Goal: Task Accomplishment & Management: Manage account settings

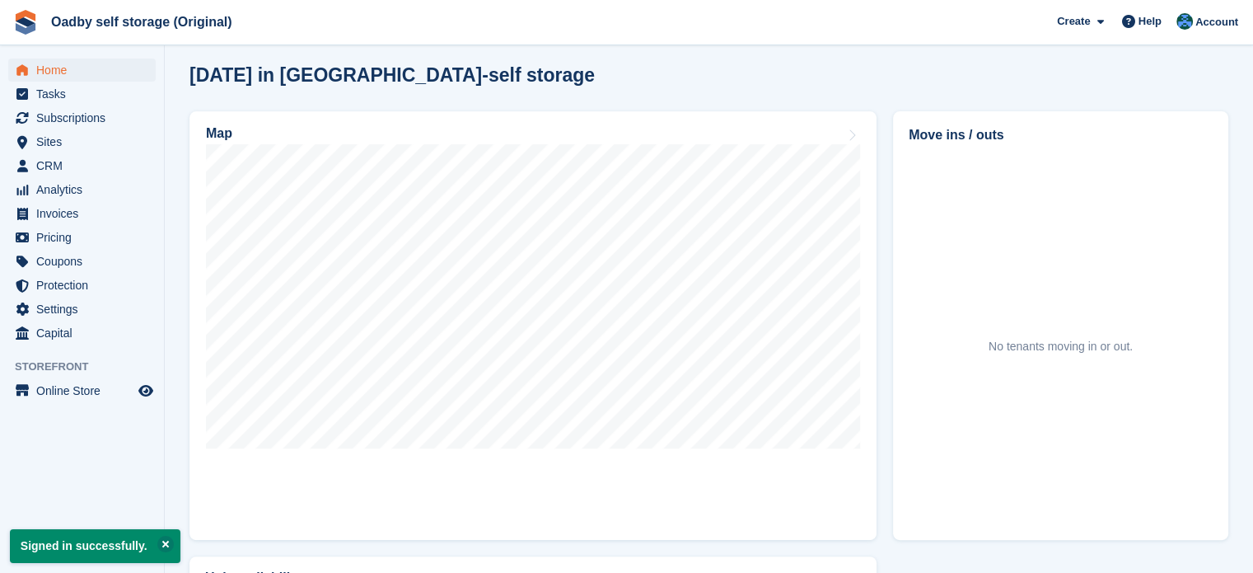
scroll to position [464, 0]
click at [460, 422] on link "Map" at bounding box center [533, 323] width 687 height 428
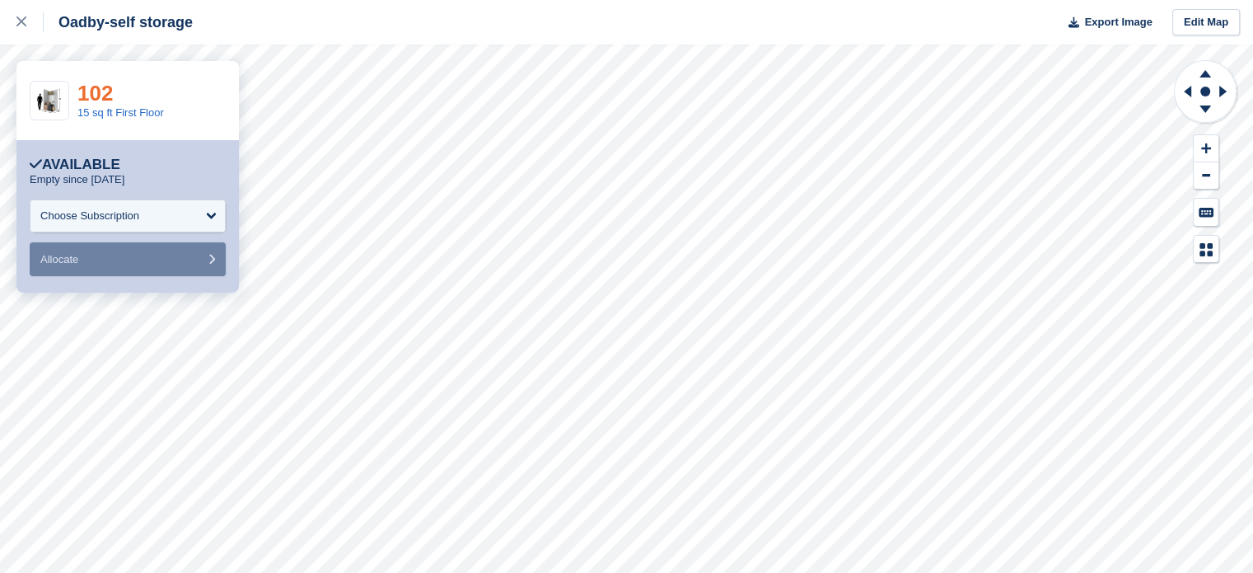
click at [92, 95] on link "102" at bounding box center [94, 93] width 35 height 25
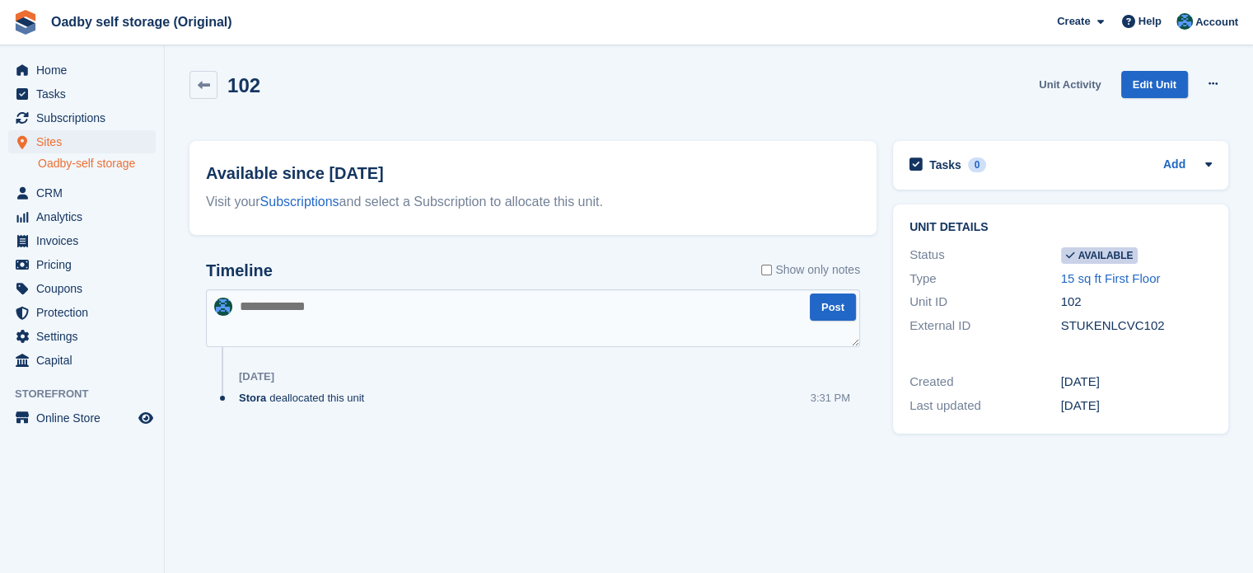
click at [1060, 88] on link "Unit Activity" at bounding box center [1069, 84] width 75 height 27
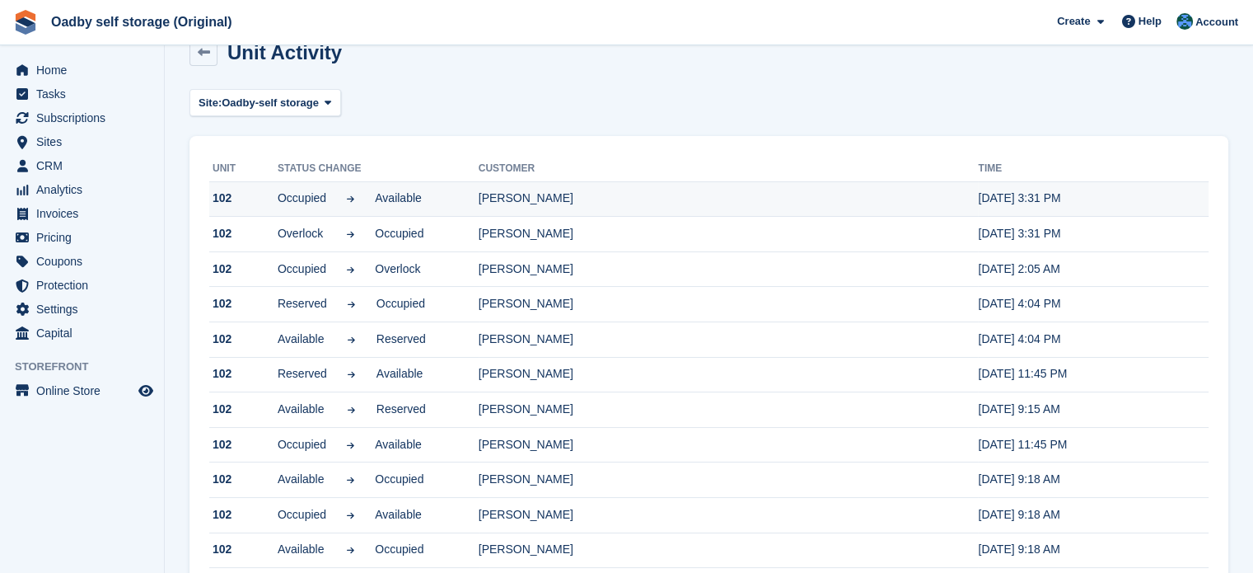
scroll to position [30, 0]
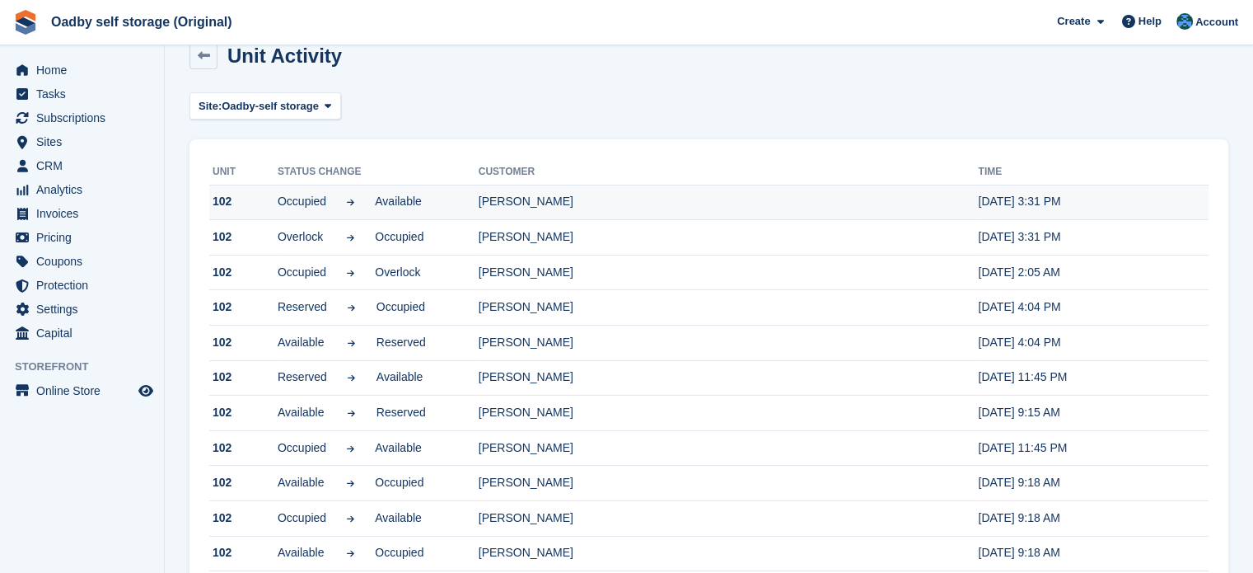
click at [353, 203] on div at bounding box center [350, 201] width 49 height 17
click at [521, 199] on td "Dionne Graham" at bounding box center [729, 202] width 500 height 35
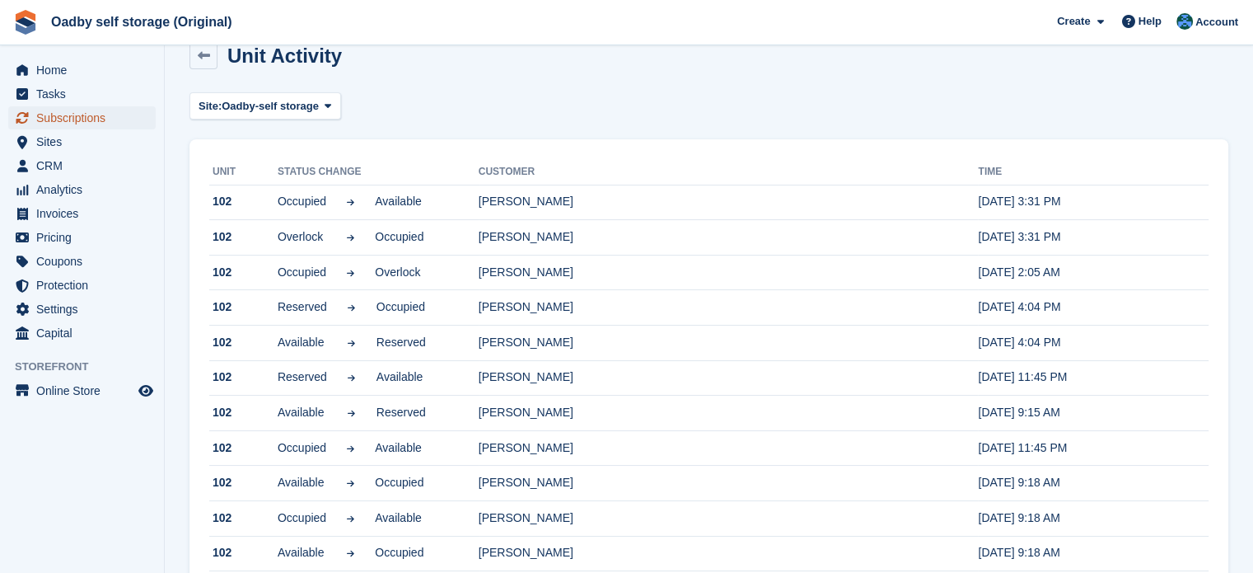
click at [84, 119] on span "Subscriptions" at bounding box center [85, 117] width 99 height 23
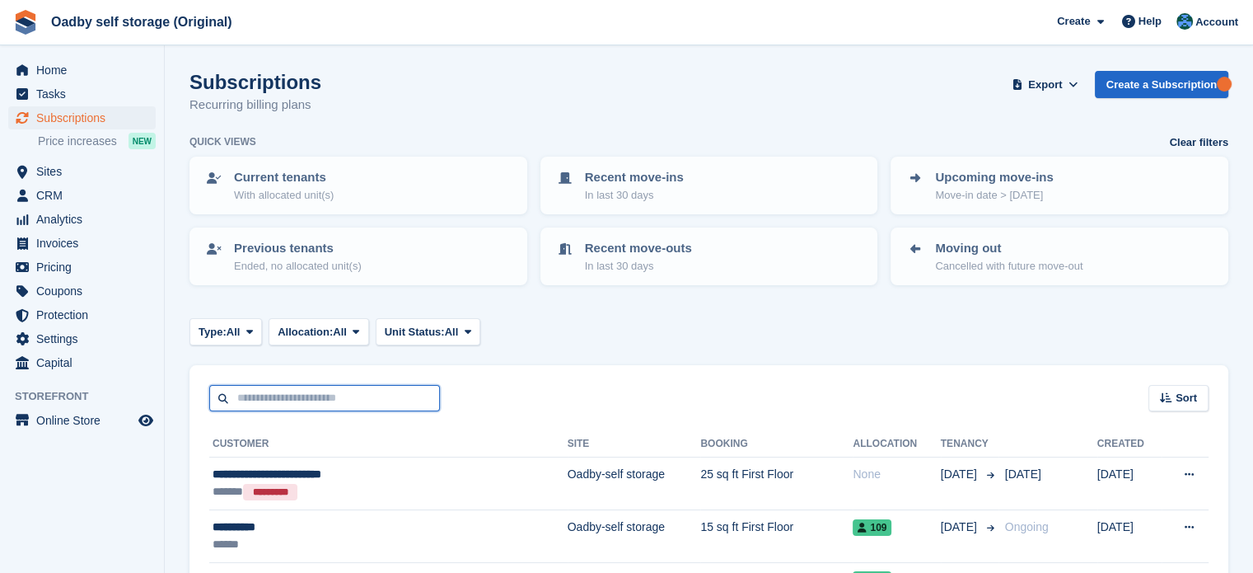
click at [267, 395] on input "text" at bounding box center [324, 398] width 231 height 27
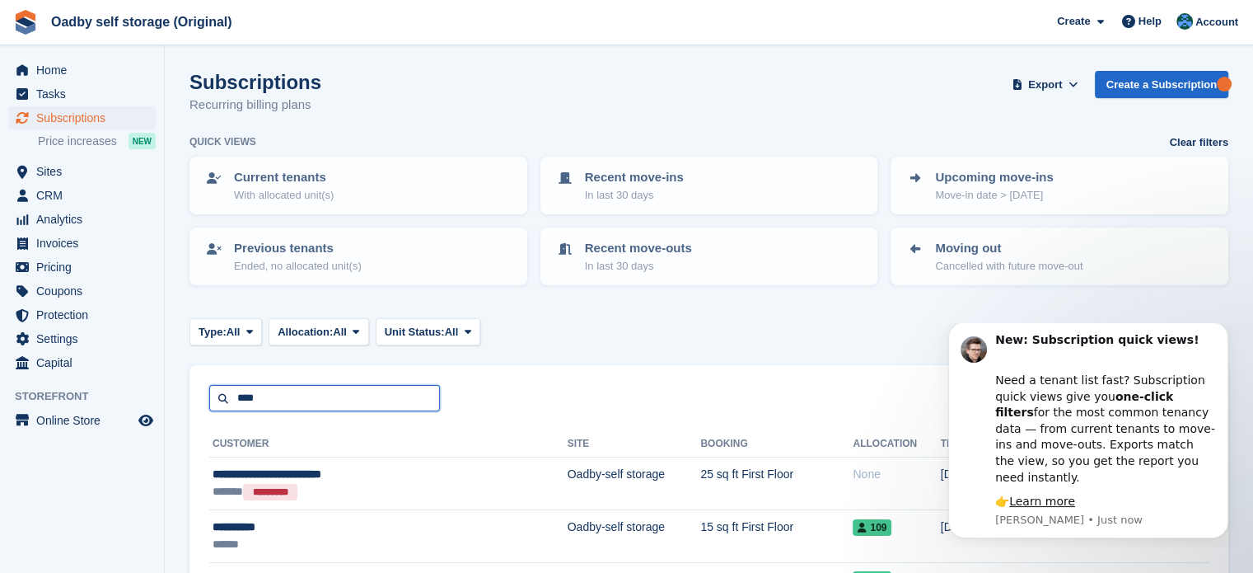
type input "****"
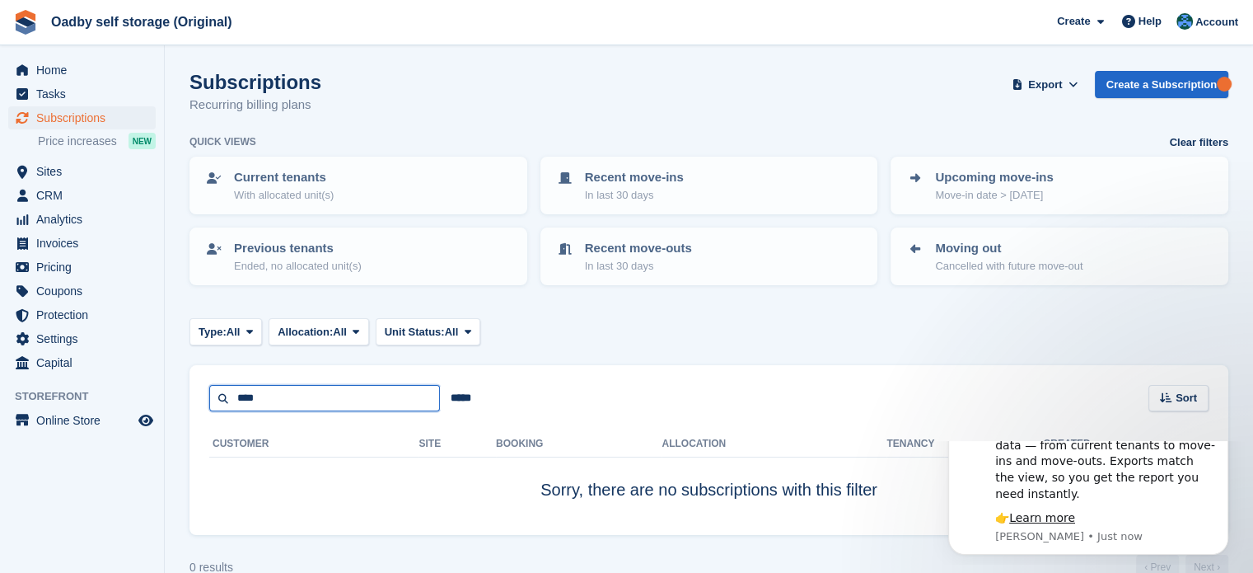
click at [265, 395] on input "****" at bounding box center [324, 398] width 231 height 27
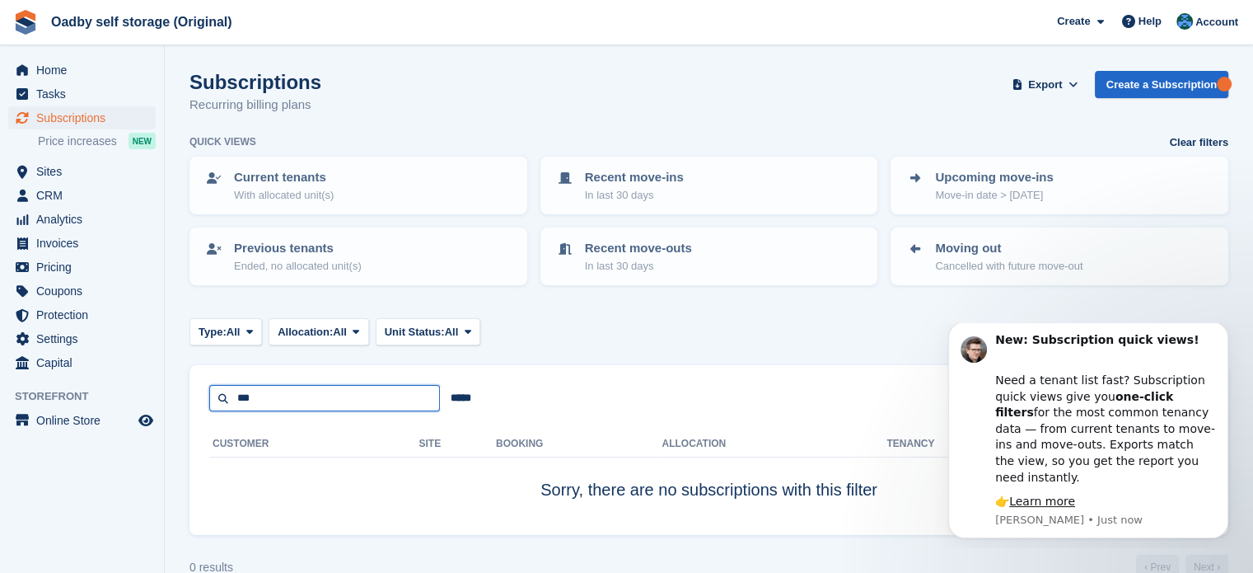
type input "***"
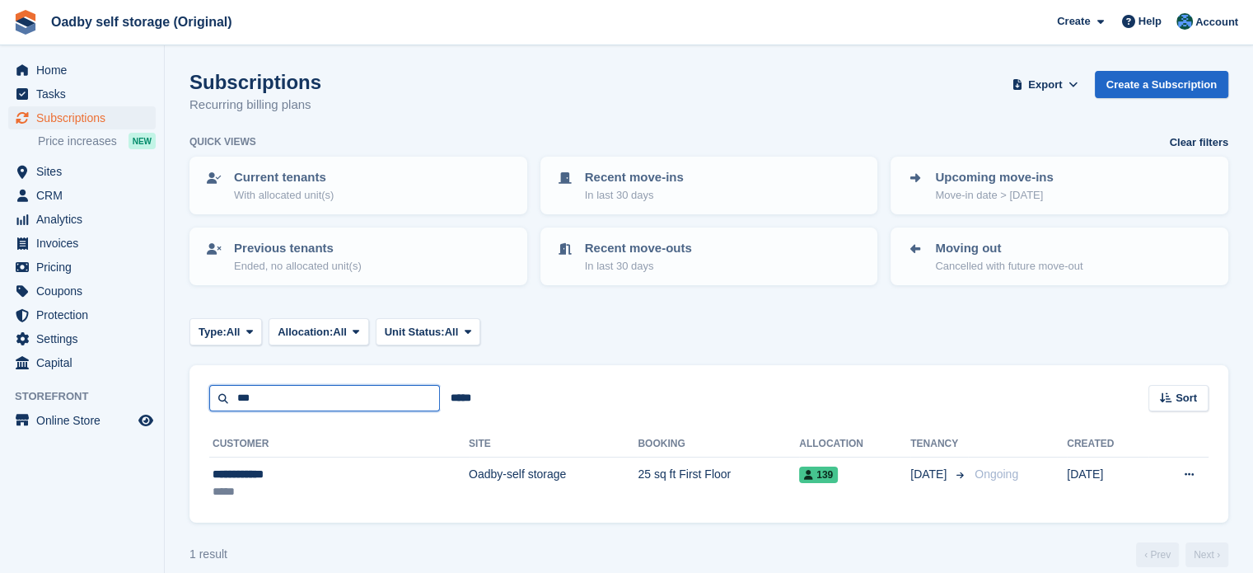
click at [265, 395] on input "***" at bounding box center [324, 398] width 231 height 27
type input "**"
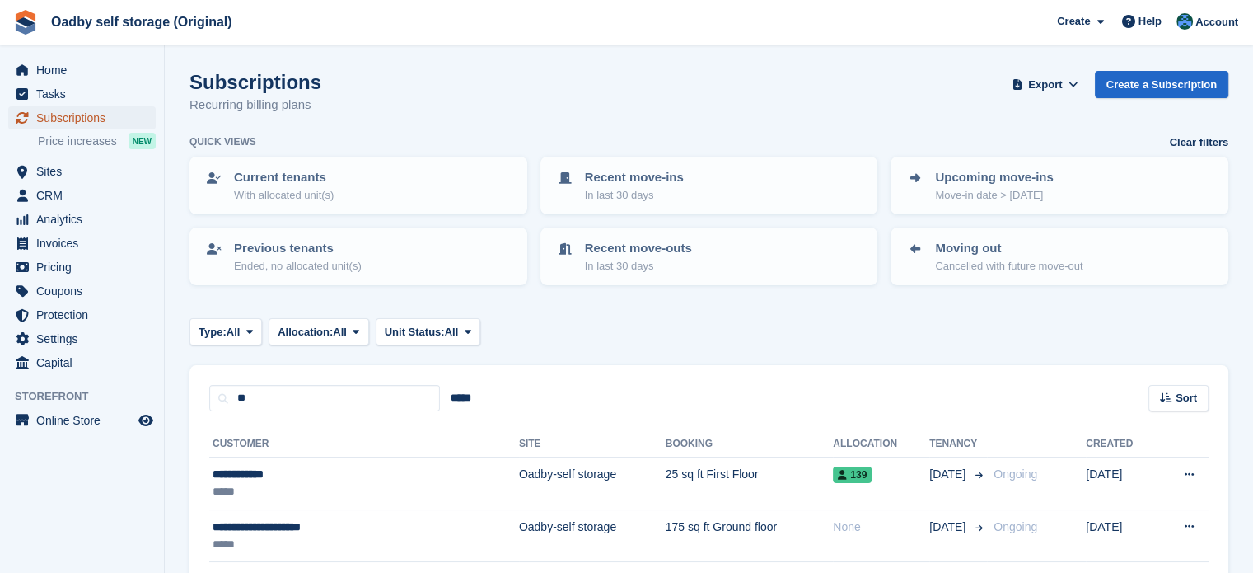
click at [67, 122] on span "Subscriptions" at bounding box center [85, 117] width 99 height 23
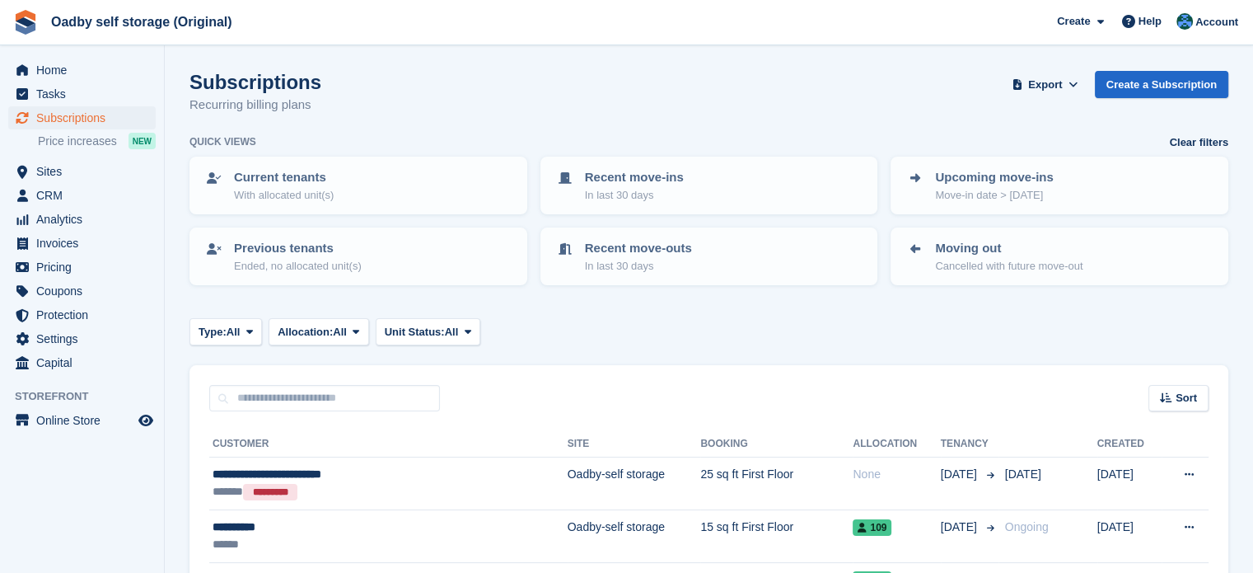
click at [67, 122] on span "Subscriptions" at bounding box center [85, 117] width 99 height 23
click at [63, 170] on span "Sites" at bounding box center [85, 171] width 99 height 23
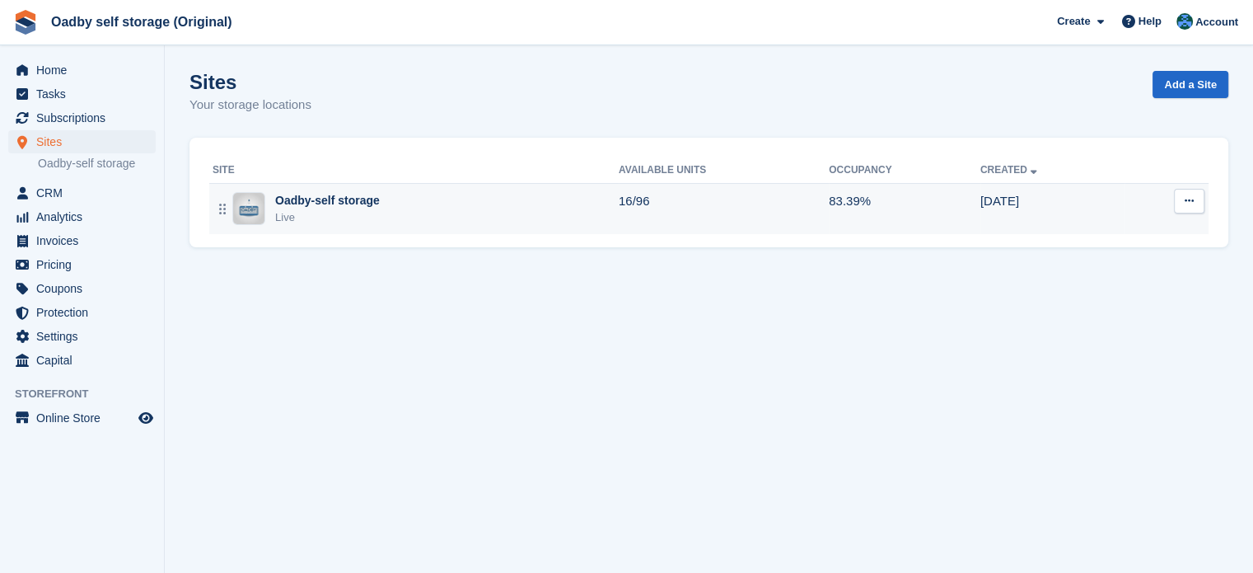
click at [319, 214] on div "Live" at bounding box center [327, 217] width 105 height 16
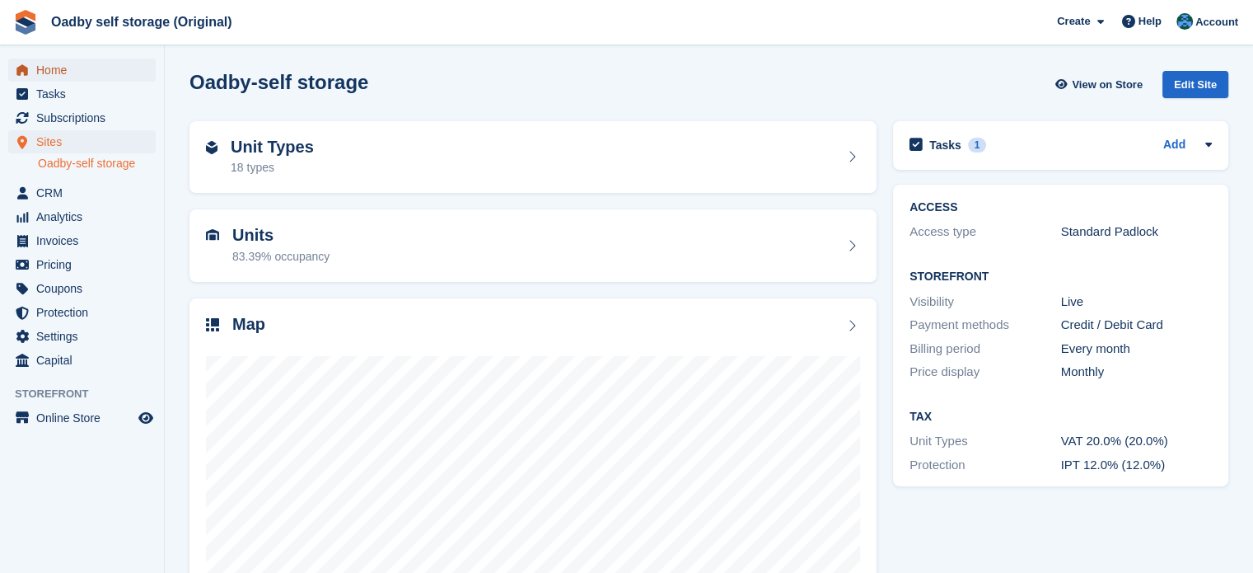
click at [64, 69] on span "Home" at bounding box center [85, 70] width 99 height 23
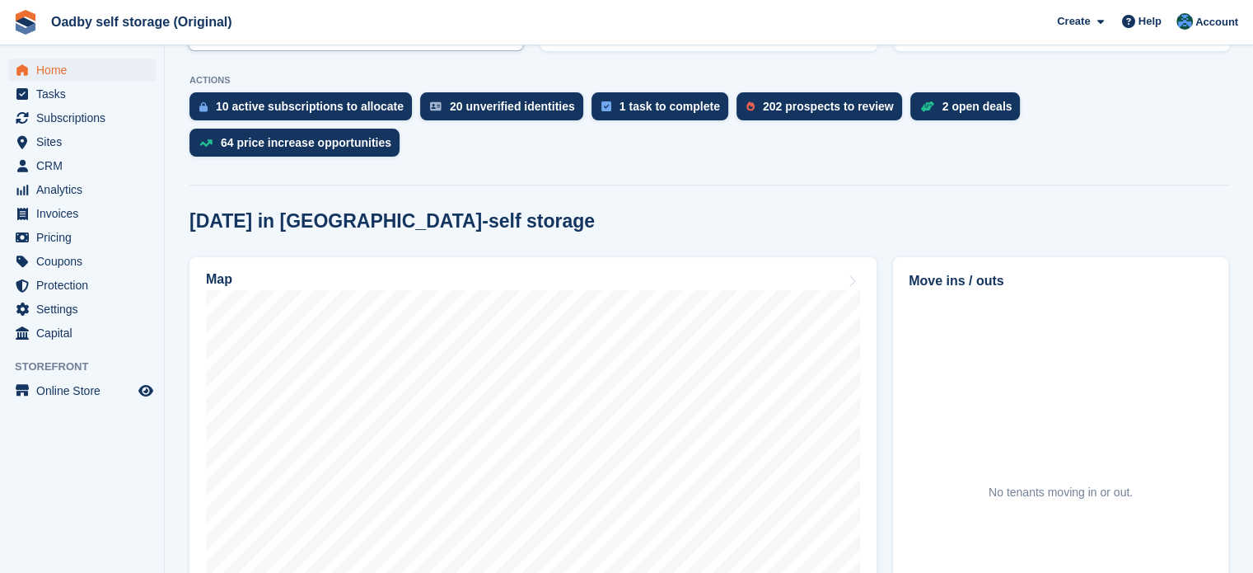
scroll to position [399, 0]
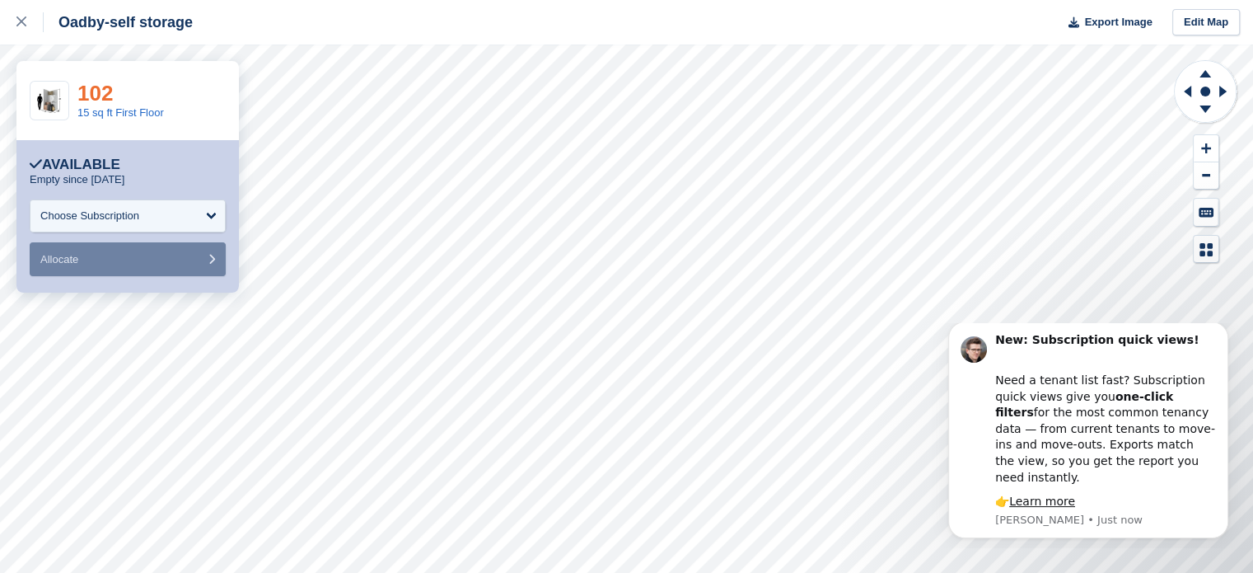
click at [95, 87] on link "102" at bounding box center [94, 93] width 35 height 25
click at [1221, 329] on icon "Dismiss notification" at bounding box center [1223, 326] width 6 height 6
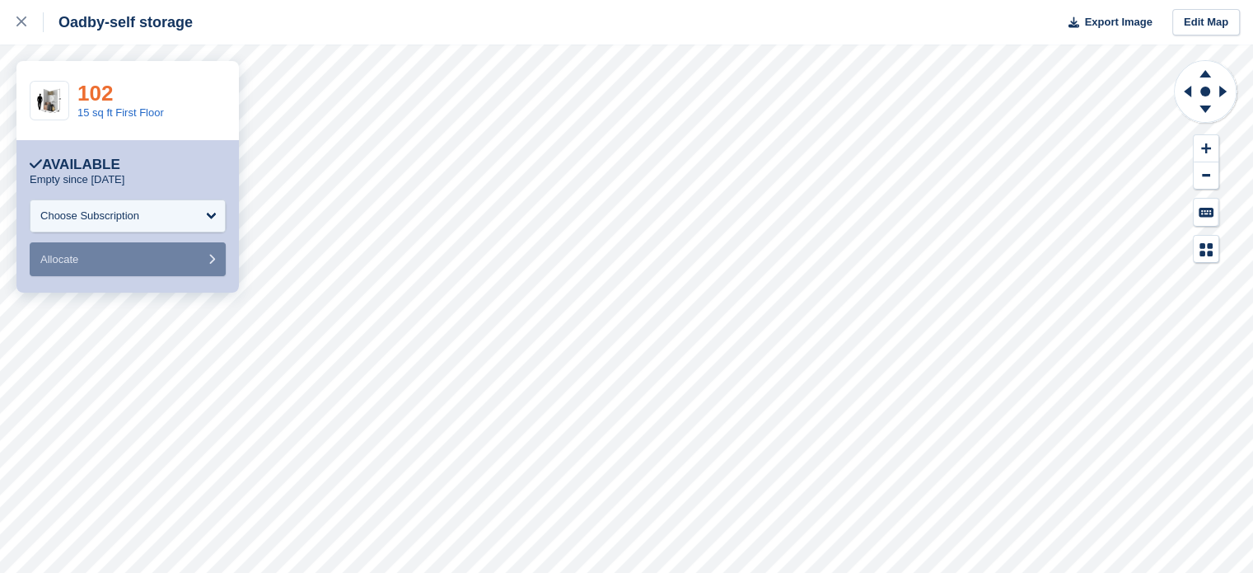
click at [108, 96] on link "102" at bounding box center [94, 93] width 35 height 25
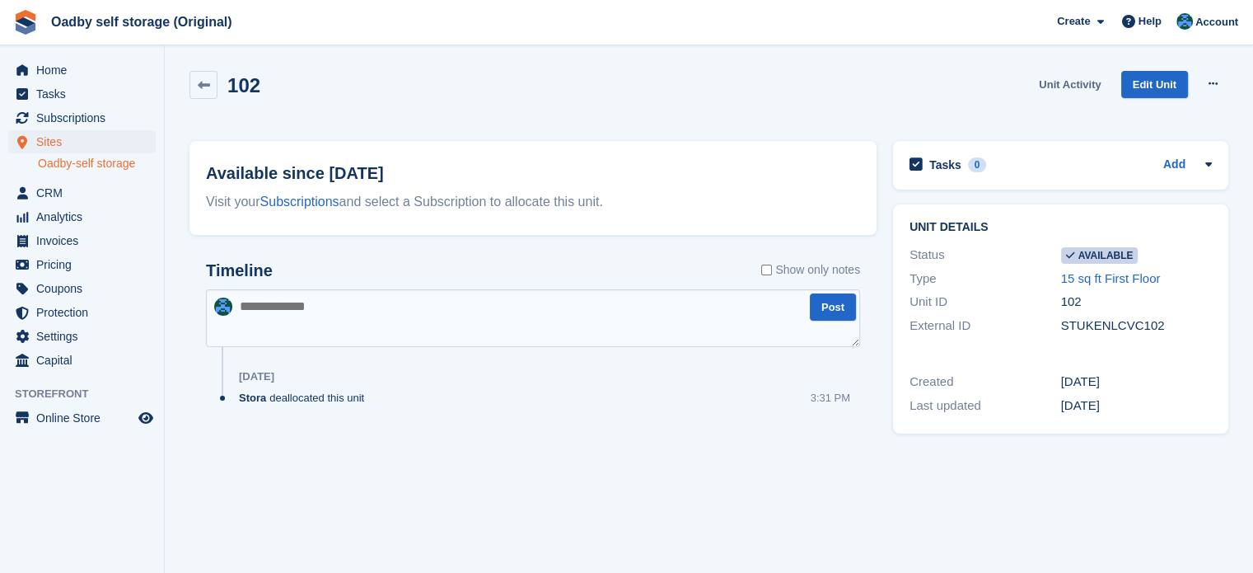
click at [1065, 85] on link "Unit Activity" at bounding box center [1069, 84] width 75 height 27
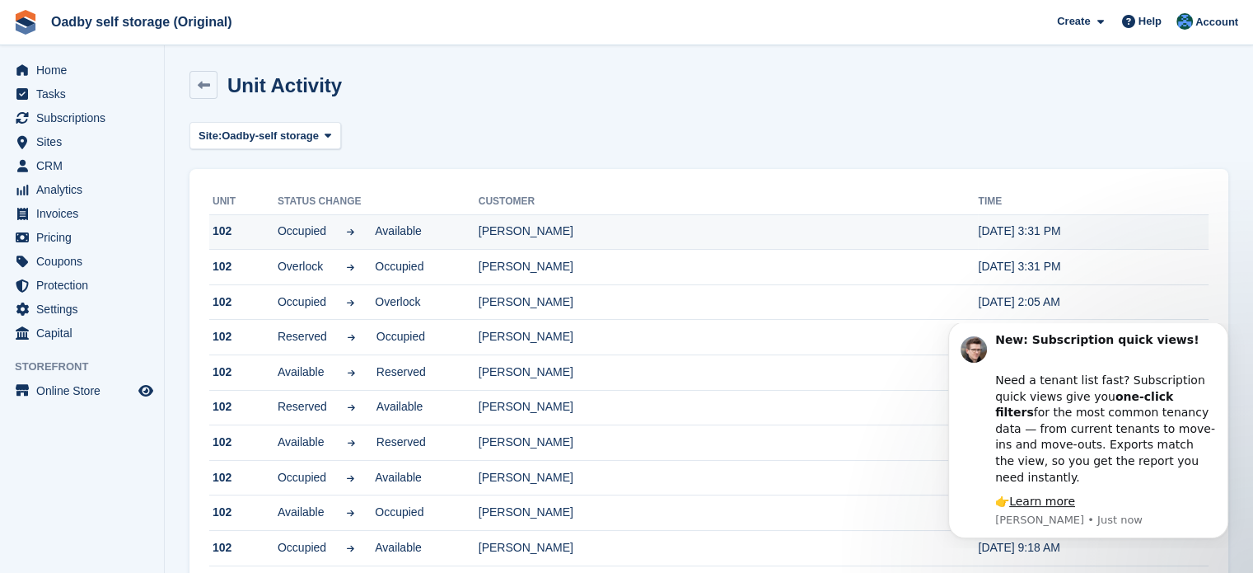
drag, startPoint x: 355, startPoint y: 241, endPoint x: 569, endPoint y: 242, distance: 214.2
click at [569, 242] on tr "102 Occupied Available Dionne Graham 26 Sep, 3:31 PM" at bounding box center [709, 231] width 1000 height 35
click at [581, 228] on td "Dionne Graham" at bounding box center [729, 231] width 500 height 35
drag, startPoint x: 577, startPoint y: 229, endPoint x: 484, endPoint y: 240, distance: 93.7
click at [484, 240] on tr "102 Occupied Available Dionne Graham 26 Sep, 3:31 PM" at bounding box center [709, 231] width 1000 height 35
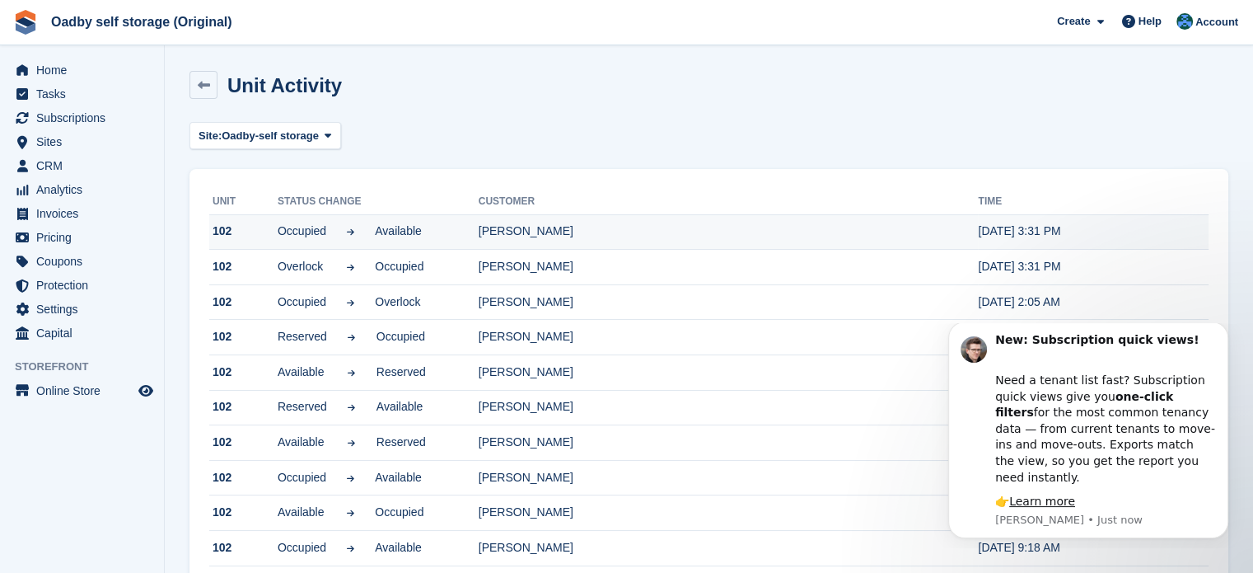
copy tr "Dionne Graham"
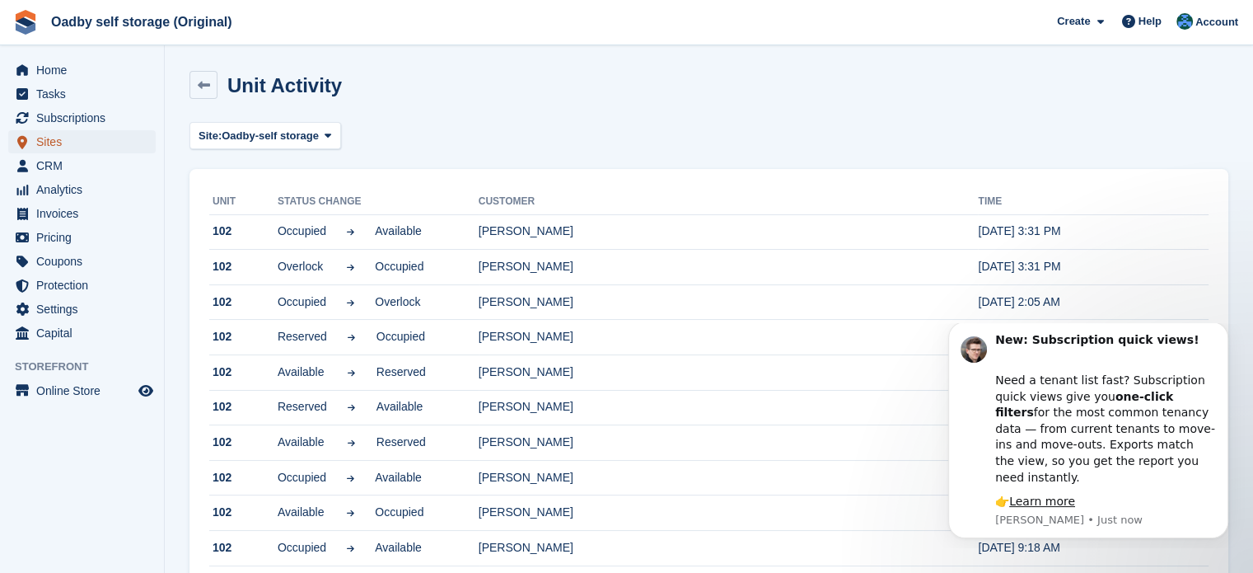
click at [52, 131] on span "Sites" at bounding box center [85, 141] width 99 height 23
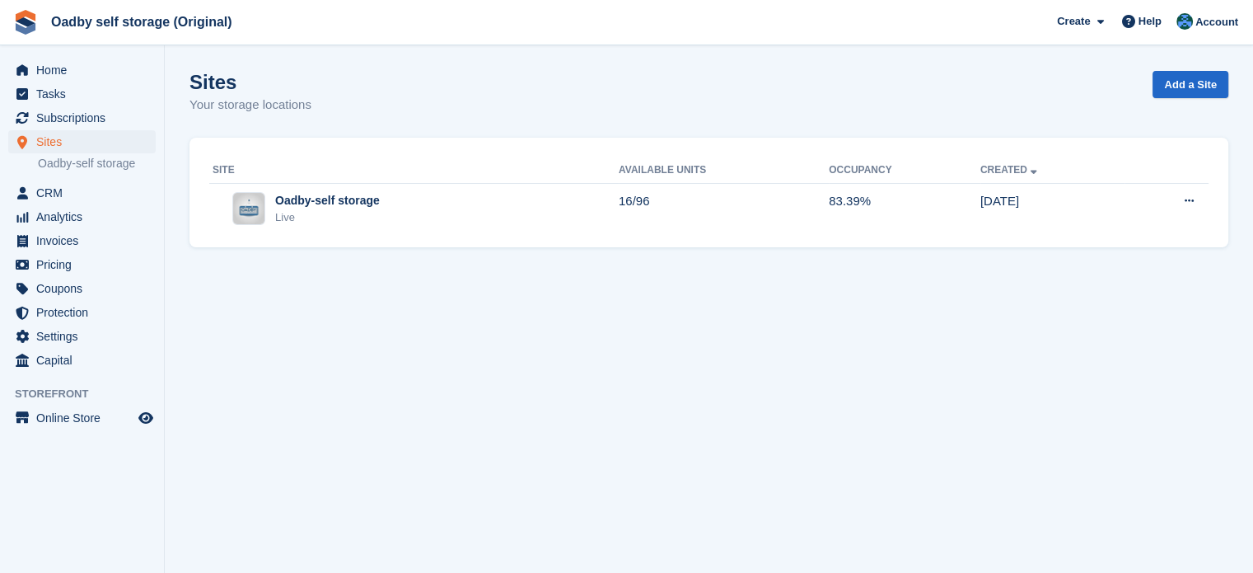
click at [70, 119] on span "Subscriptions" at bounding box center [85, 117] width 99 height 23
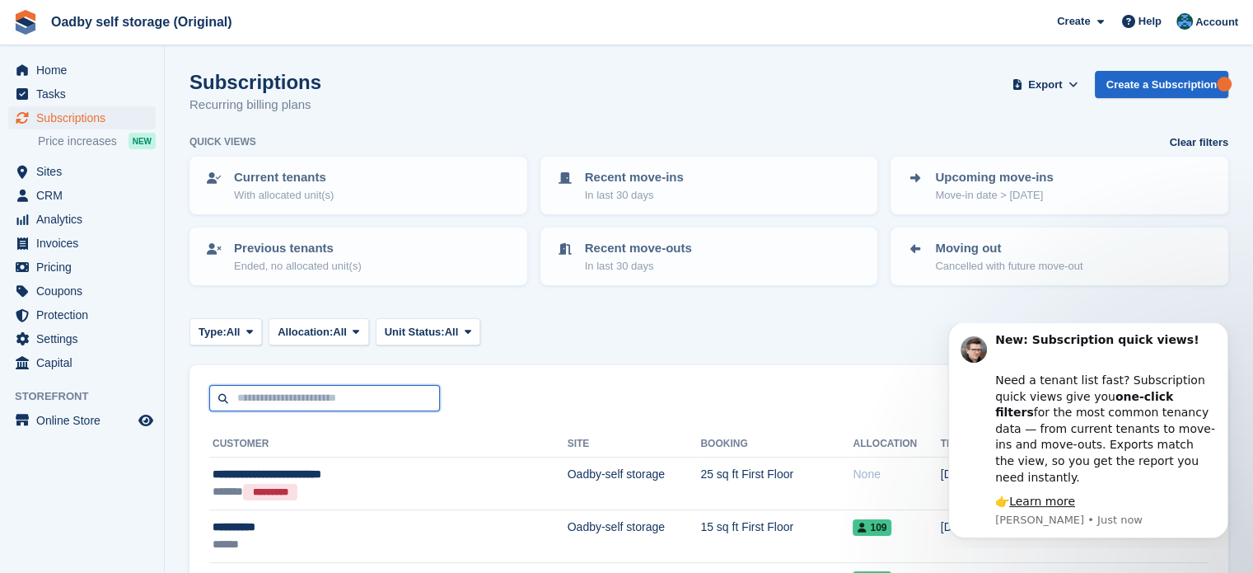
click at [270, 395] on input "text" at bounding box center [324, 398] width 231 height 27
paste input "**********"
type input "**********"
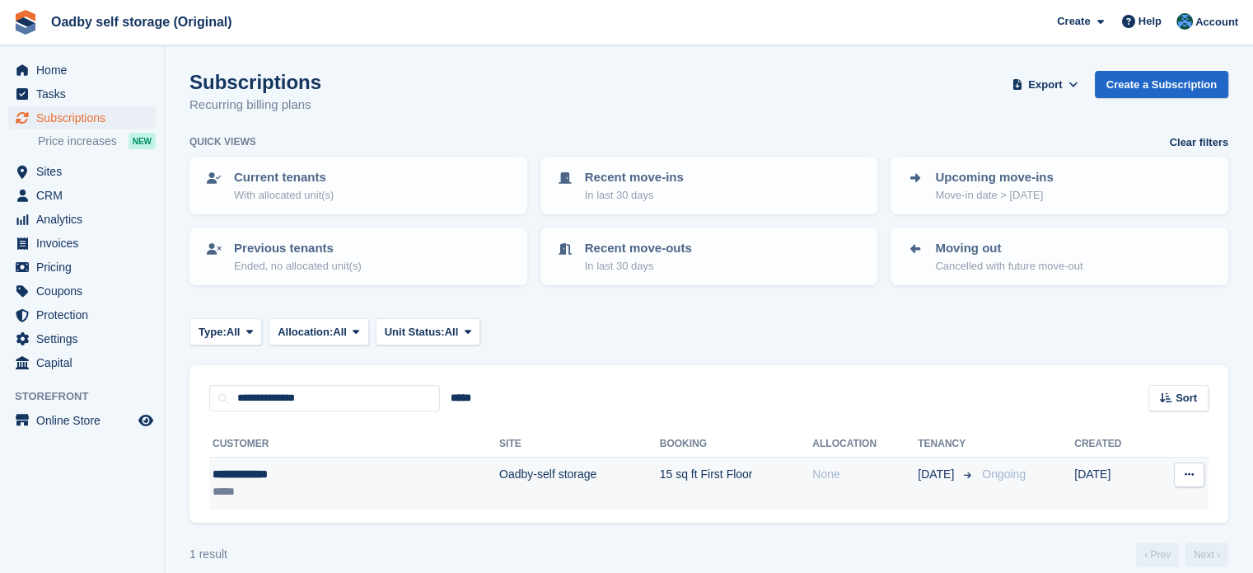
click at [248, 483] on div "*****" at bounding box center [299, 491] width 173 height 17
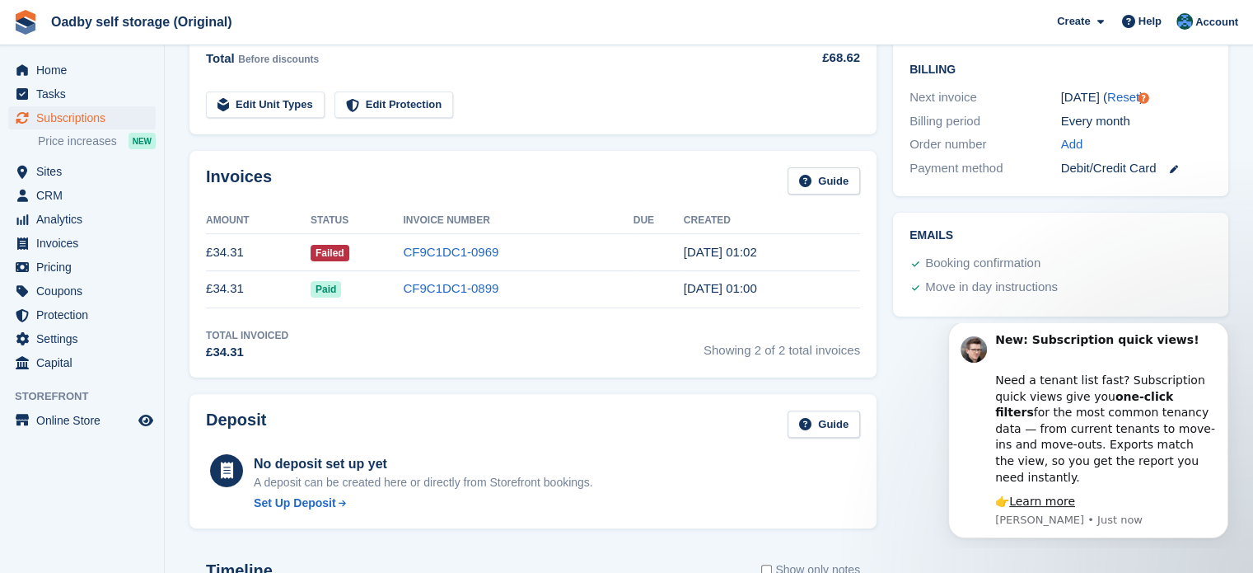
scroll to position [392, 0]
click at [860, 325] on div "Invoices Guide Amount Status Invoice Number Due Created £34.31 Failed CF9C1DC1-…" at bounding box center [533, 264] width 687 height 227
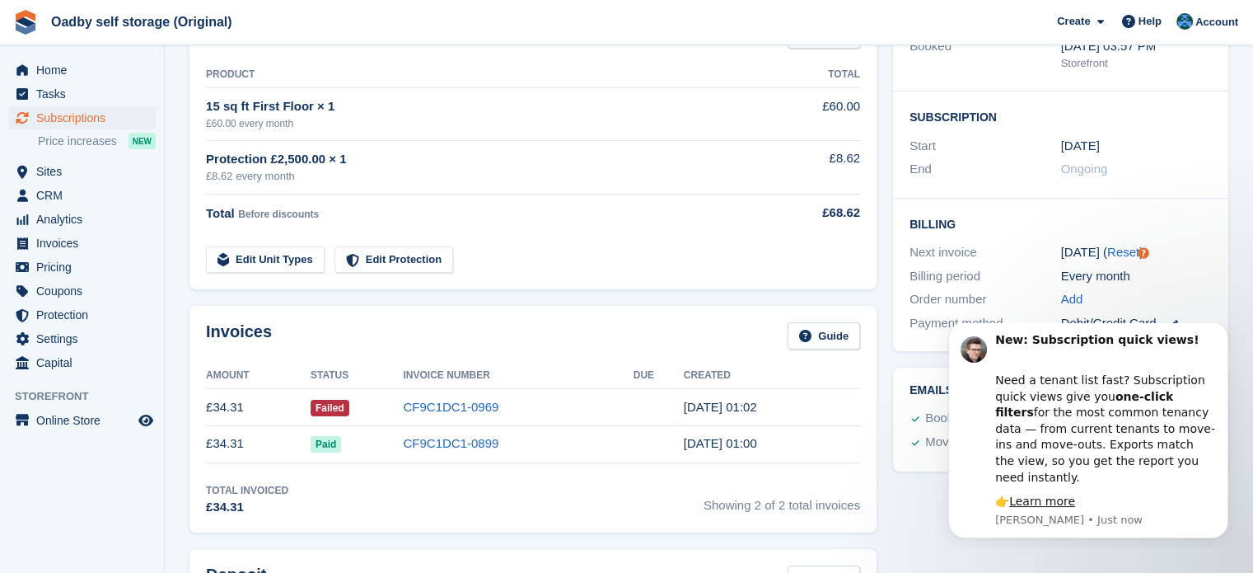
scroll to position [227, 0]
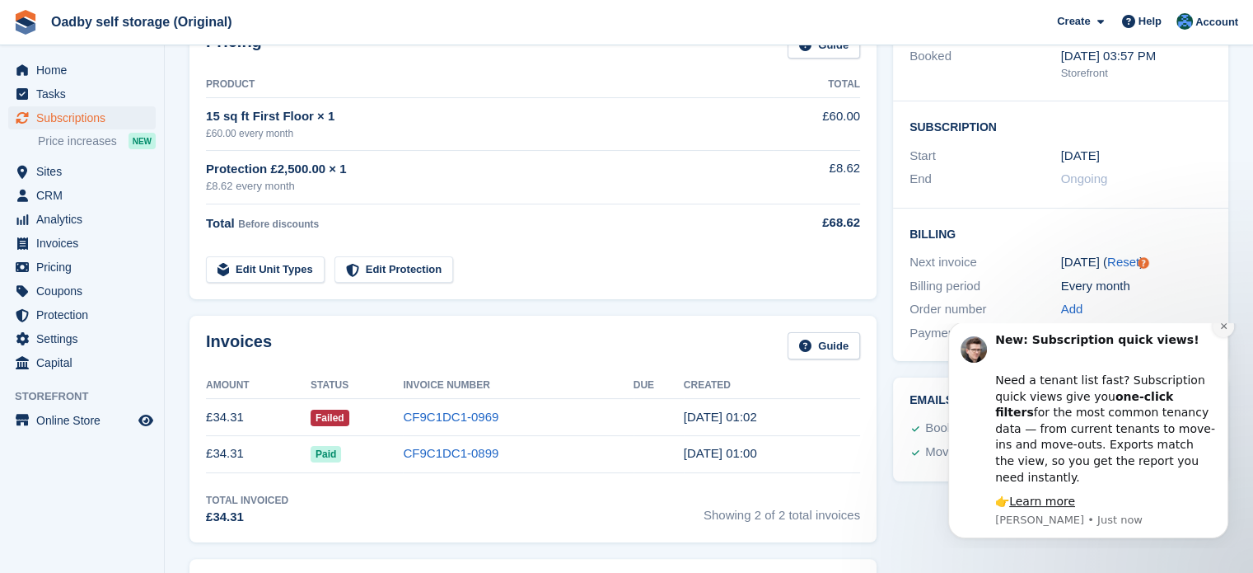
click at [1226, 330] on icon "Dismiss notification" at bounding box center [1224, 325] width 9 height 9
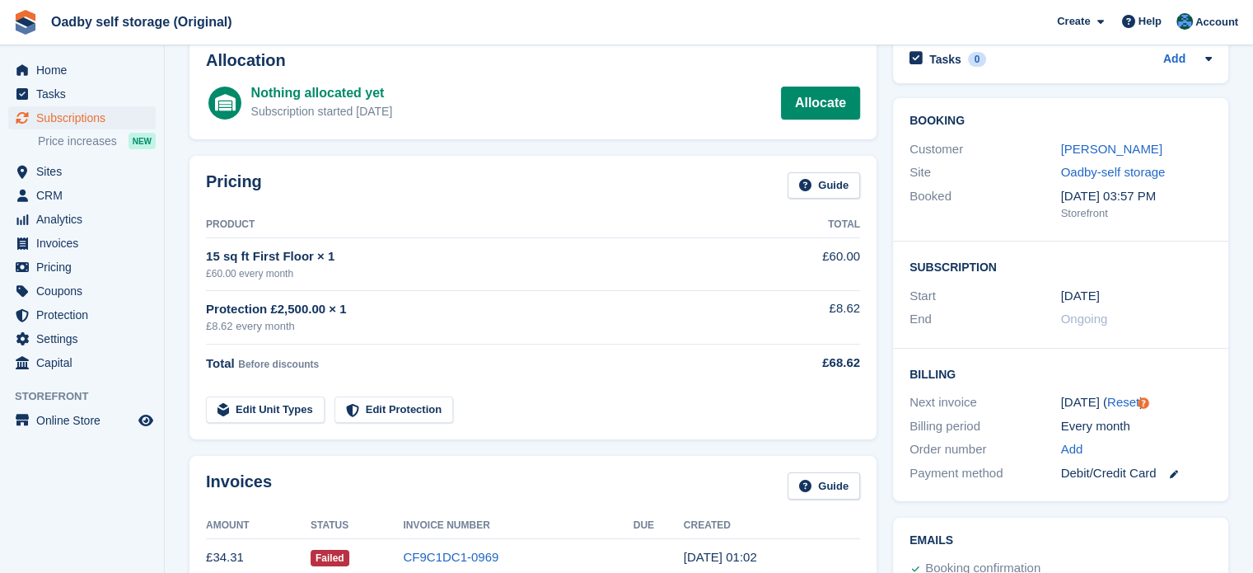
scroll to position [85, 0]
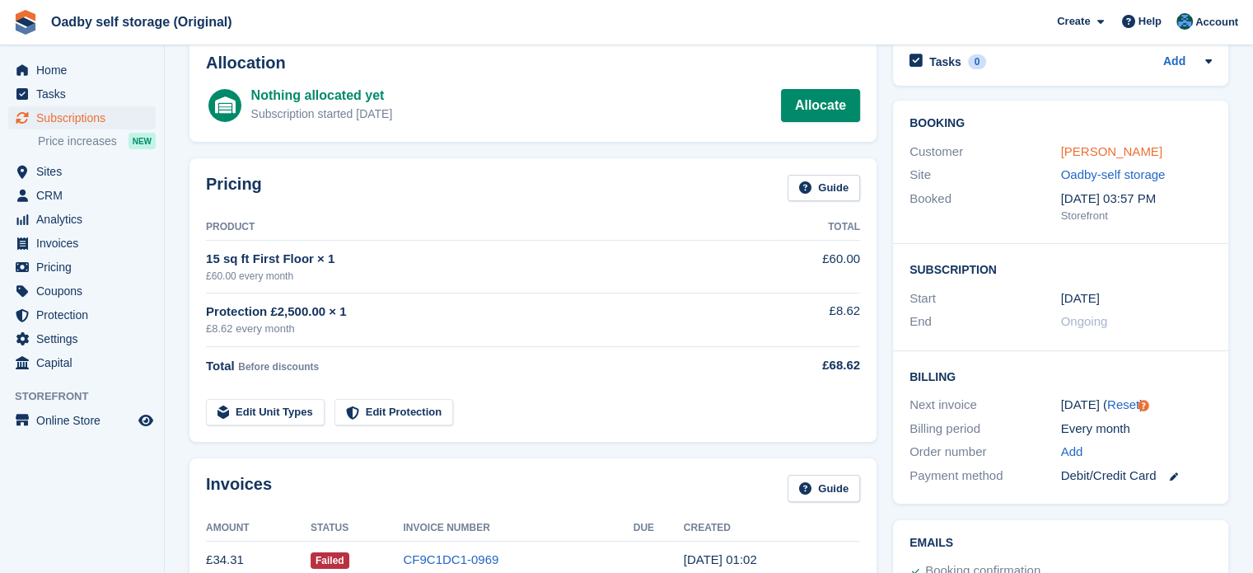
click at [1127, 157] on link "Dionne Graham" at bounding box center [1111, 151] width 101 height 14
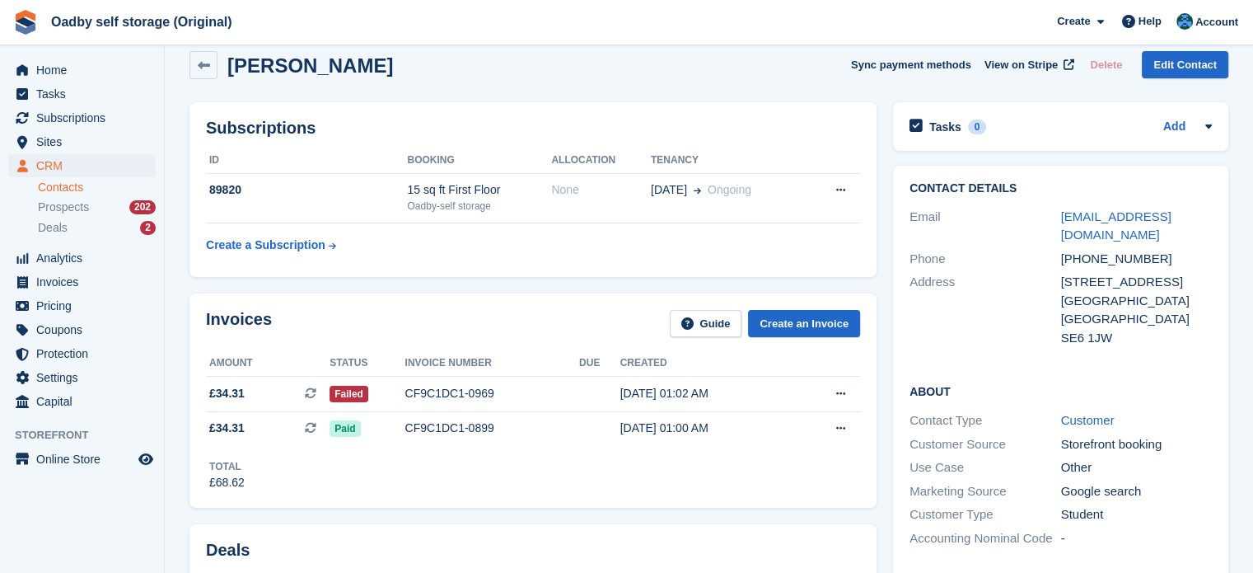
scroll to position [25, 0]
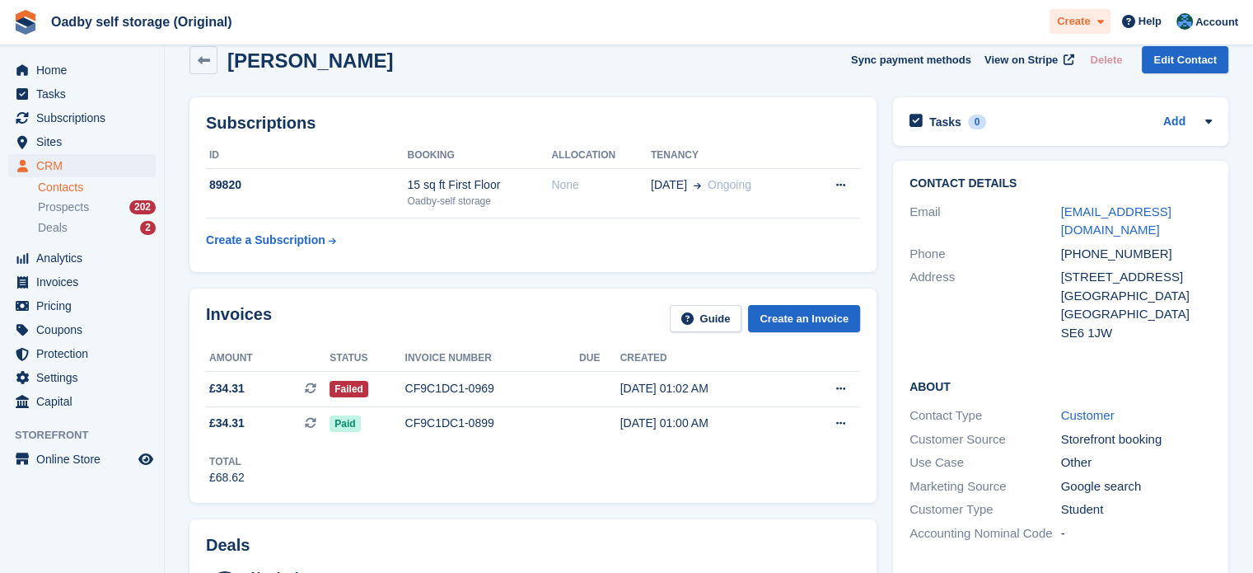
click at [1090, 19] on span "Create" at bounding box center [1073, 21] width 33 height 16
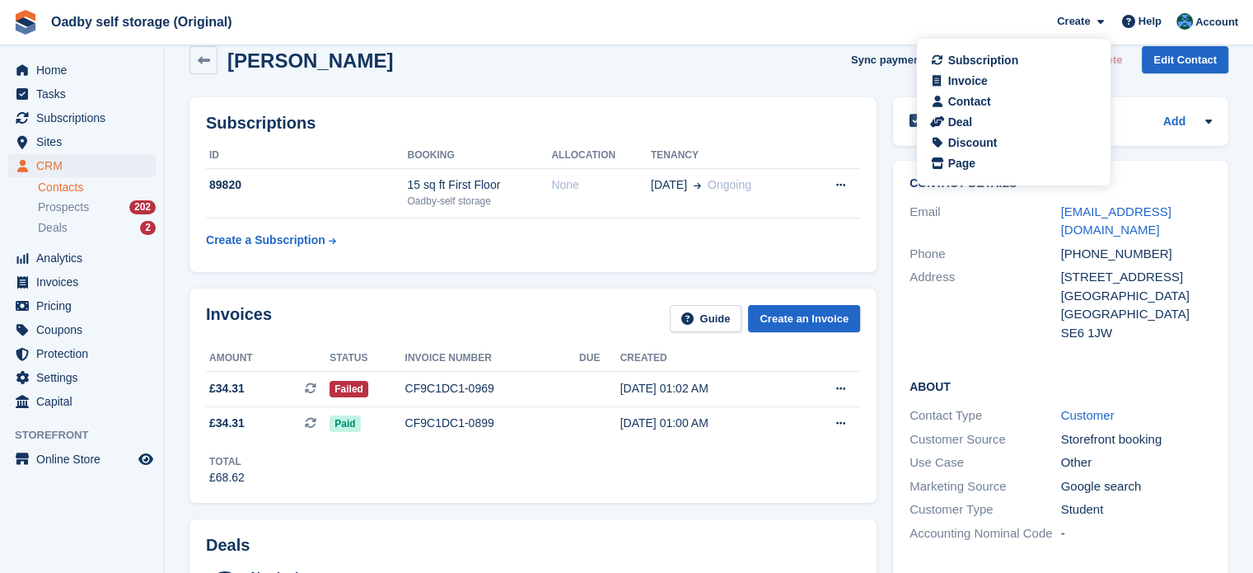
click at [15, 11] on img at bounding box center [25, 22] width 25 height 25
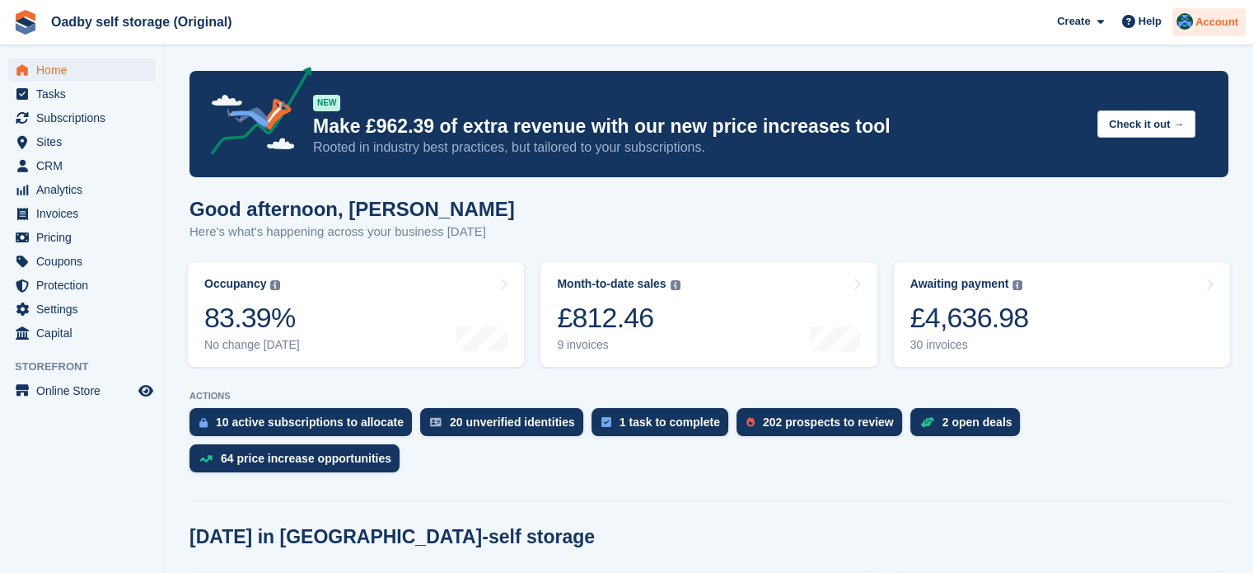
click at [1220, 27] on span "Account" at bounding box center [1217, 22] width 43 height 16
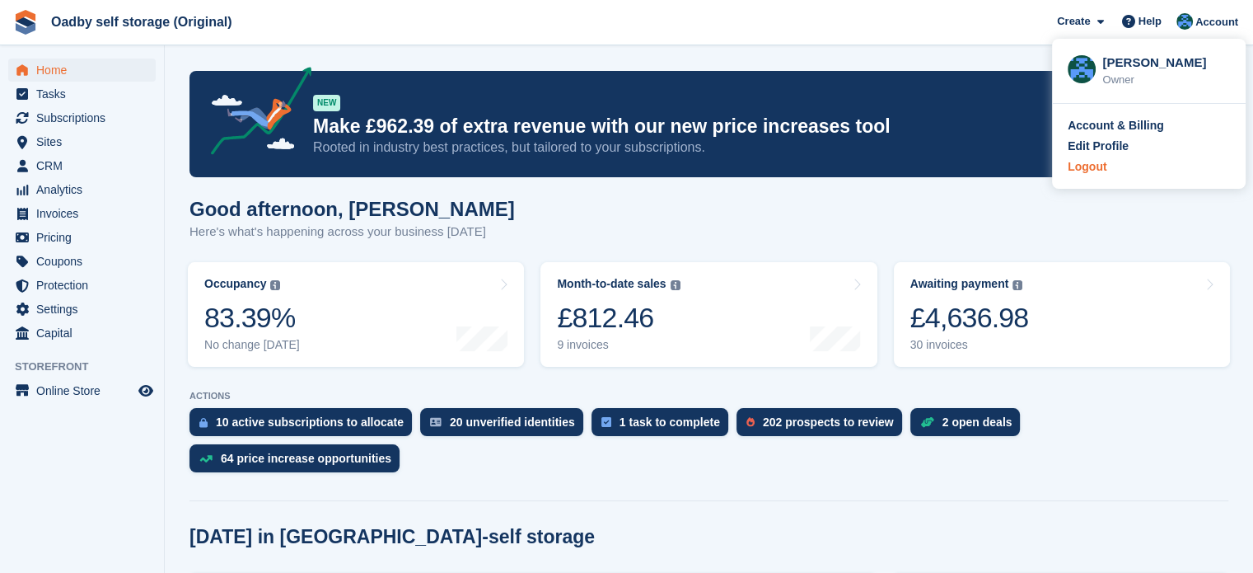
click at [1098, 167] on div "Logout" at bounding box center [1087, 166] width 39 height 17
